Goal: Find specific page/section: Find specific page/section

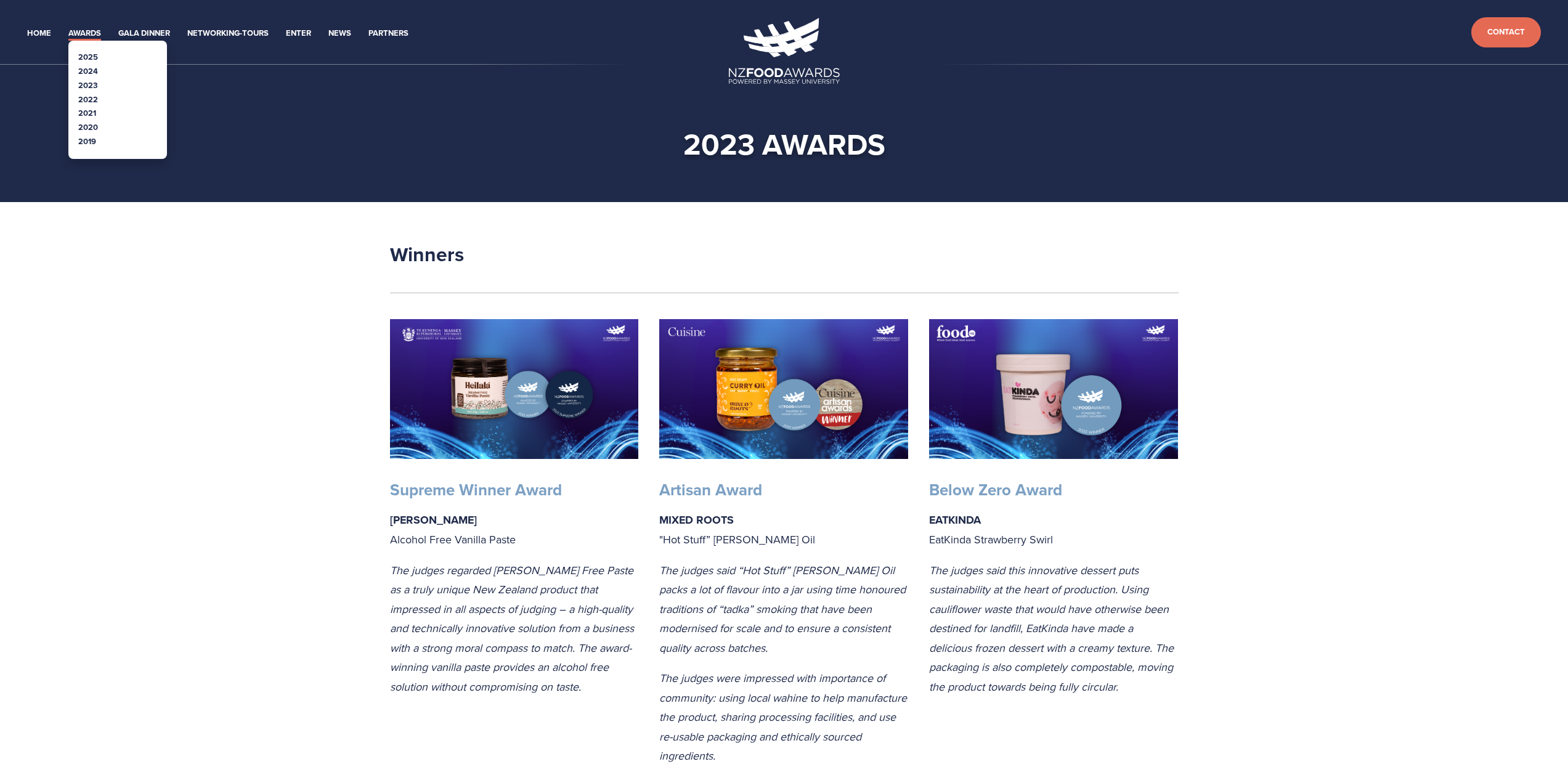
click at [83, 30] on link "Awards" at bounding box center [84, 34] width 32 height 14
click at [92, 66] on link "2024" at bounding box center [87, 71] width 19 height 12
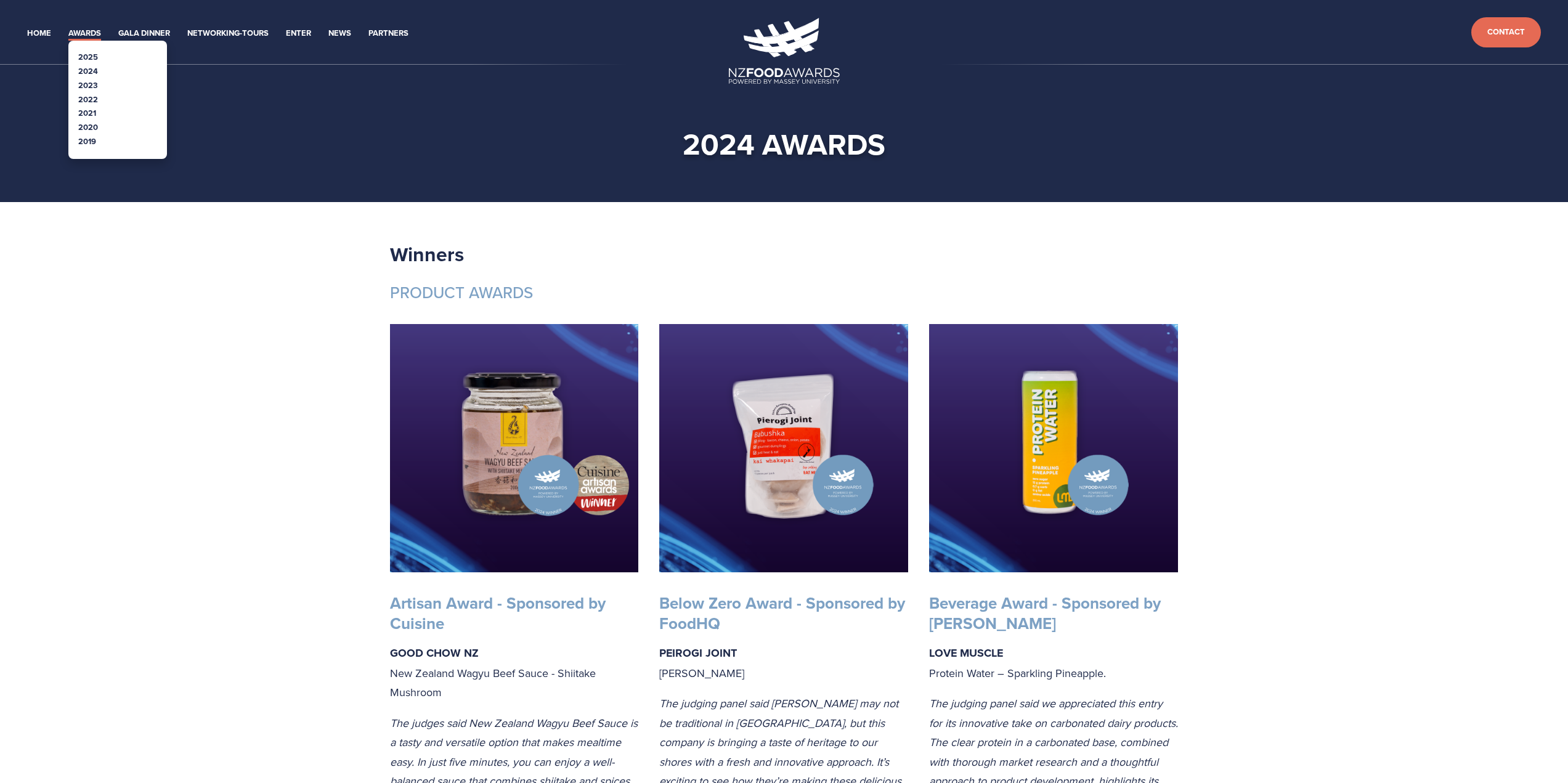
click at [91, 83] on link "2023" at bounding box center [87, 85] width 19 height 12
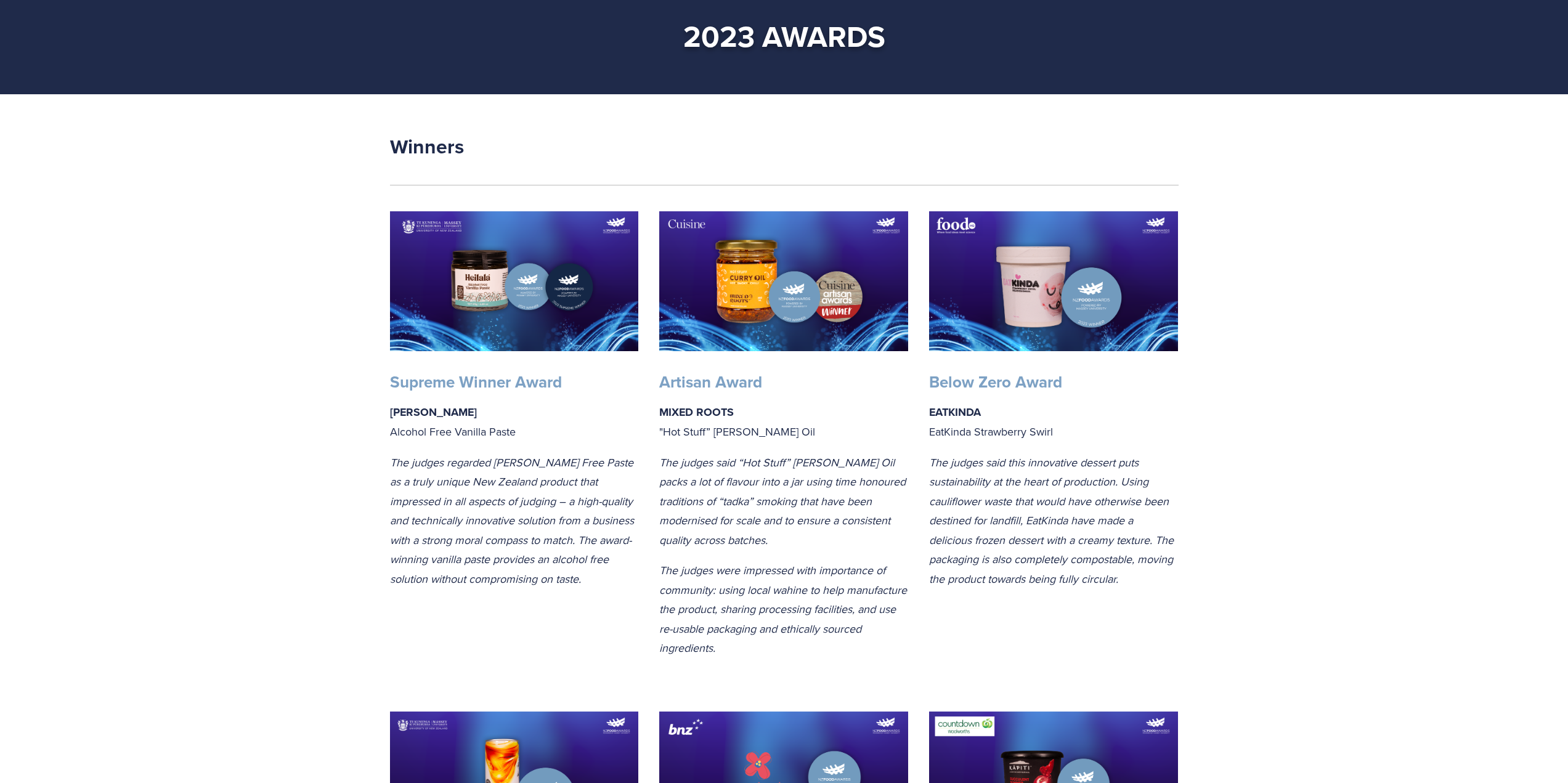
scroll to position [123, 0]
